Goal: Check status

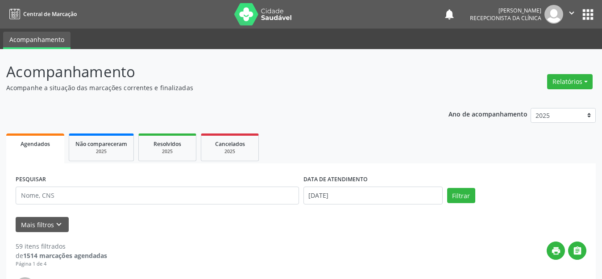
click at [374, 136] on ul "Agendados Não compareceram 2025 Resolvidos 2025 Cancelados 2025" at bounding box center [301, 147] width 590 height 32
click at [347, 197] on input "[DATE]" at bounding box center [373, 196] width 139 height 18
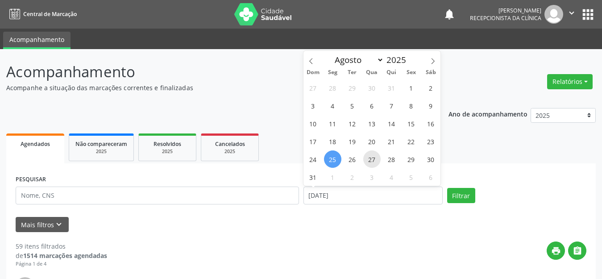
click at [377, 156] on span "27" at bounding box center [371, 158] width 17 height 17
type input "[DATE]"
click at [377, 156] on span "27" at bounding box center [371, 158] width 17 height 17
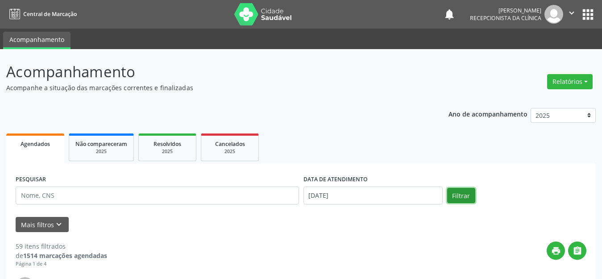
click at [462, 196] on button "Filtrar" at bounding box center [461, 195] width 28 height 15
click at [49, 227] on button "Mais filtros keyboard_arrow_down" at bounding box center [42, 225] width 53 height 16
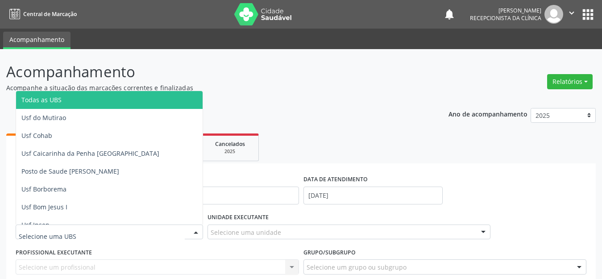
click at [60, 237] on div at bounding box center [109, 232] width 187 height 15
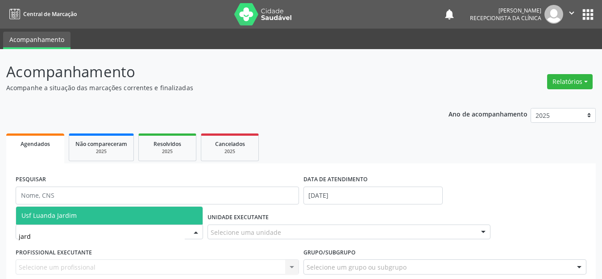
type input "jardi"
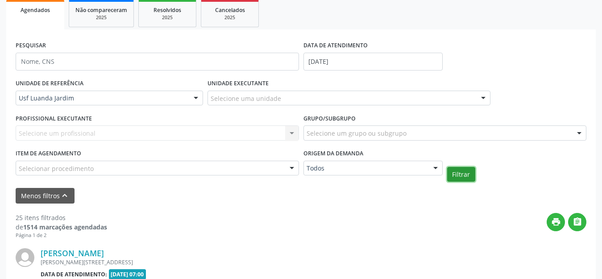
click at [461, 172] on button "Filtrar" at bounding box center [461, 174] width 28 height 15
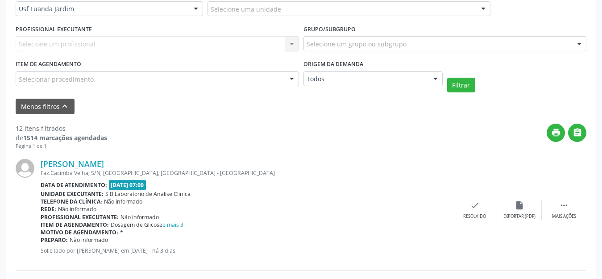
scroll to position [312, 0]
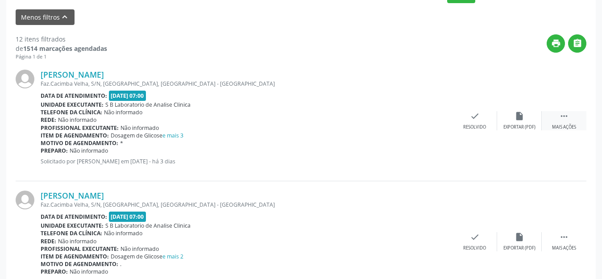
click at [565, 125] on div "Mais ações" at bounding box center [564, 127] width 24 height 6
click at [436, 126] on div "Imprimir" at bounding box center [430, 127] width 20 height 6
